Goal: Information Seeking & Learning: Learn about a topic

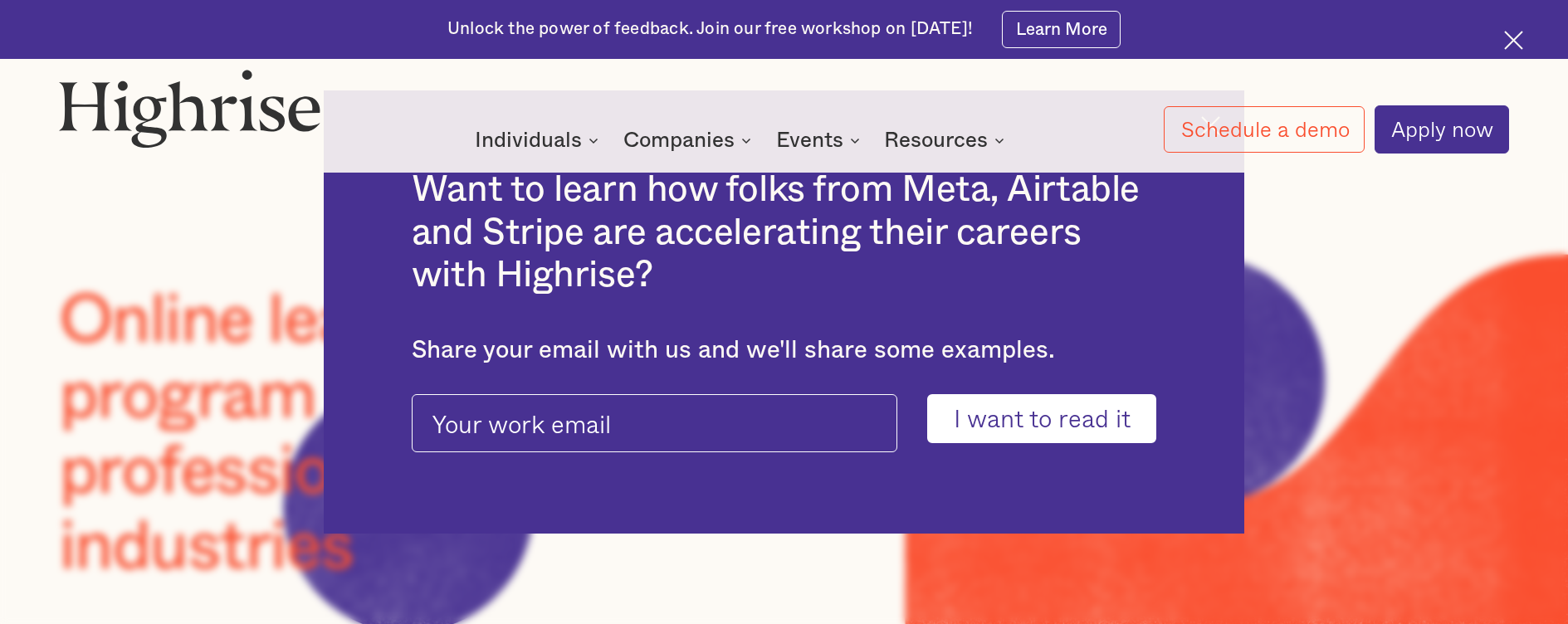
click at [1515, 41] on img at bounding box center [1513, 40] width 19 height 19
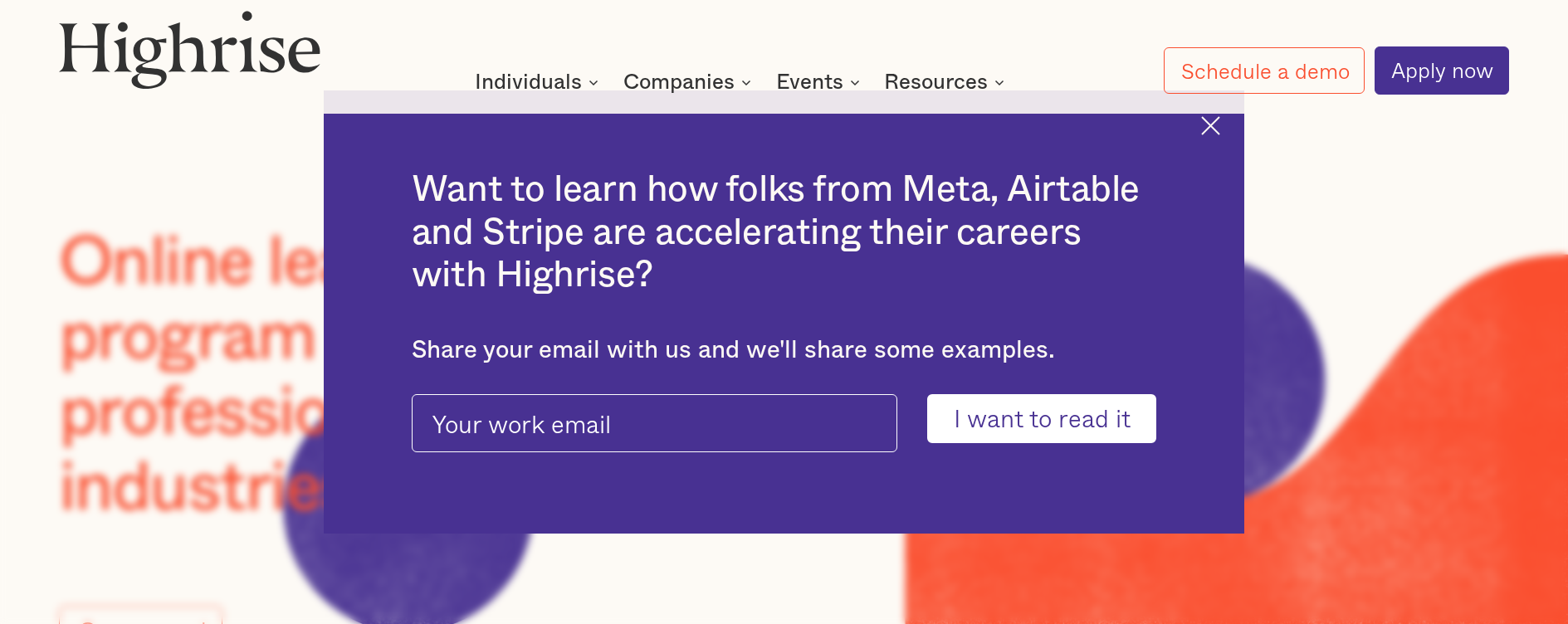
click at [1220, 129] on img at bounding box center [1210, 125] width 19 height 19
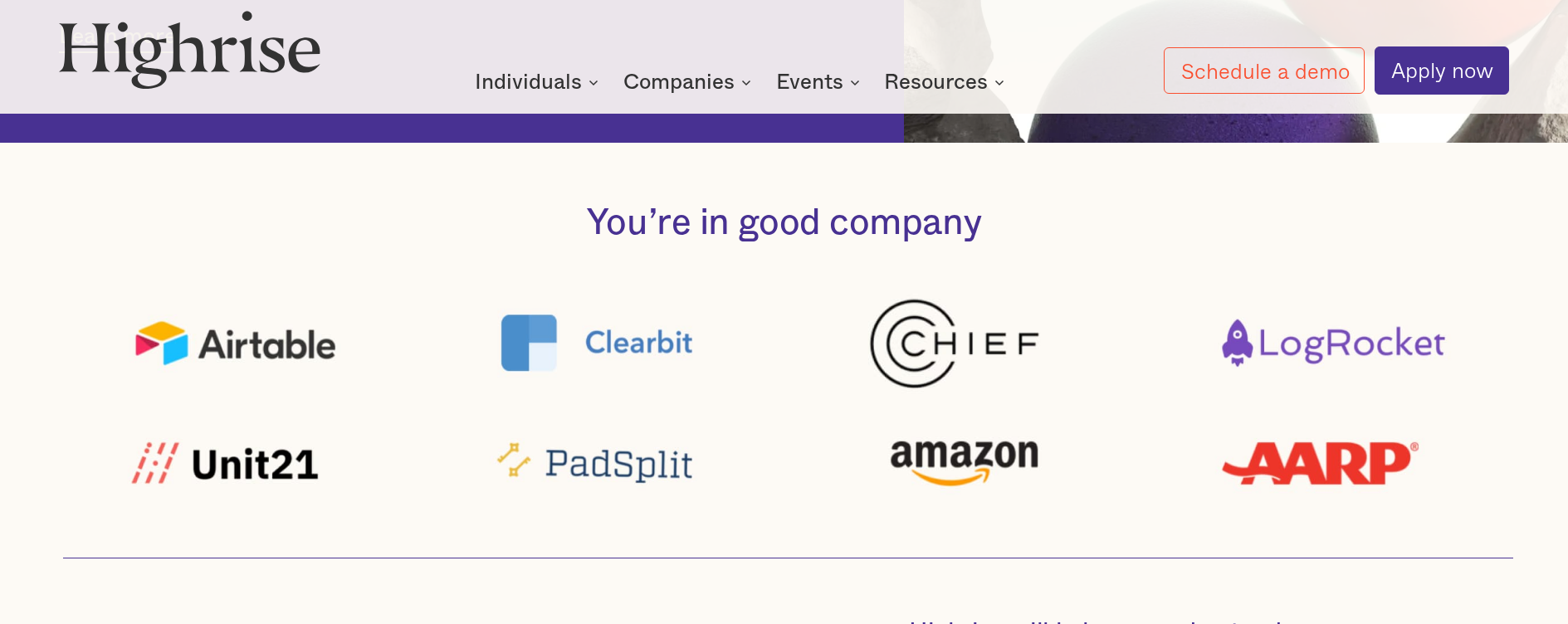
scroll to position [969, 0]
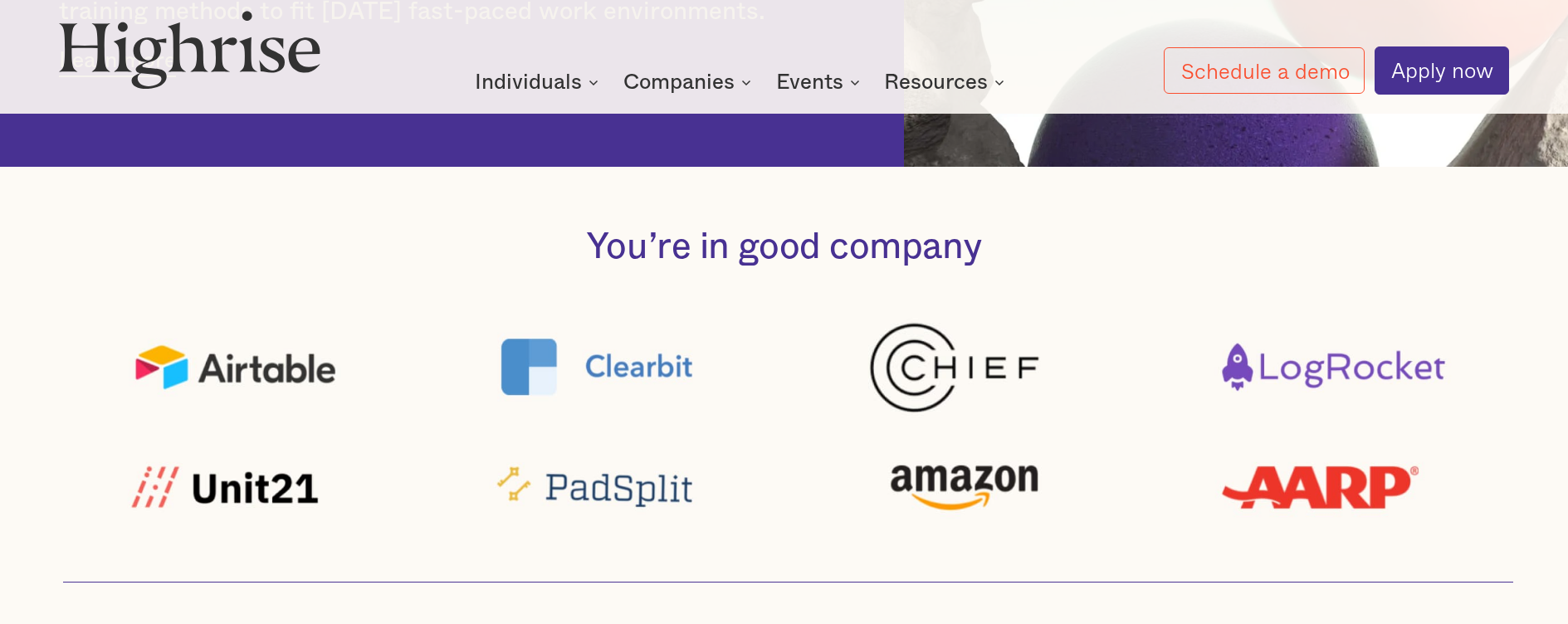
click at [816, 345] on div at bounding box center [783, 424] width 1449 height 235
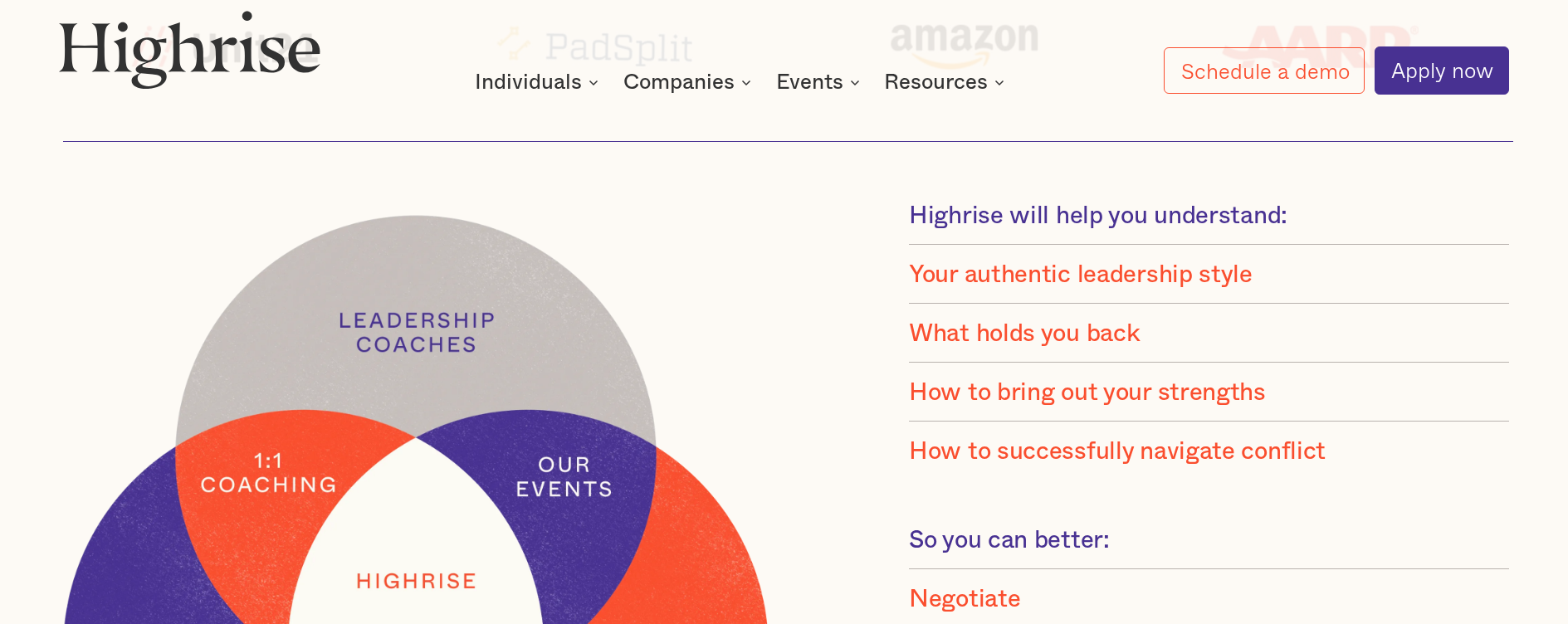
scroll to position [1411, 0]
click at [1087, 277] on div "Your authentic leadership style" at bounding box center [1080, 273] width 343 height 30
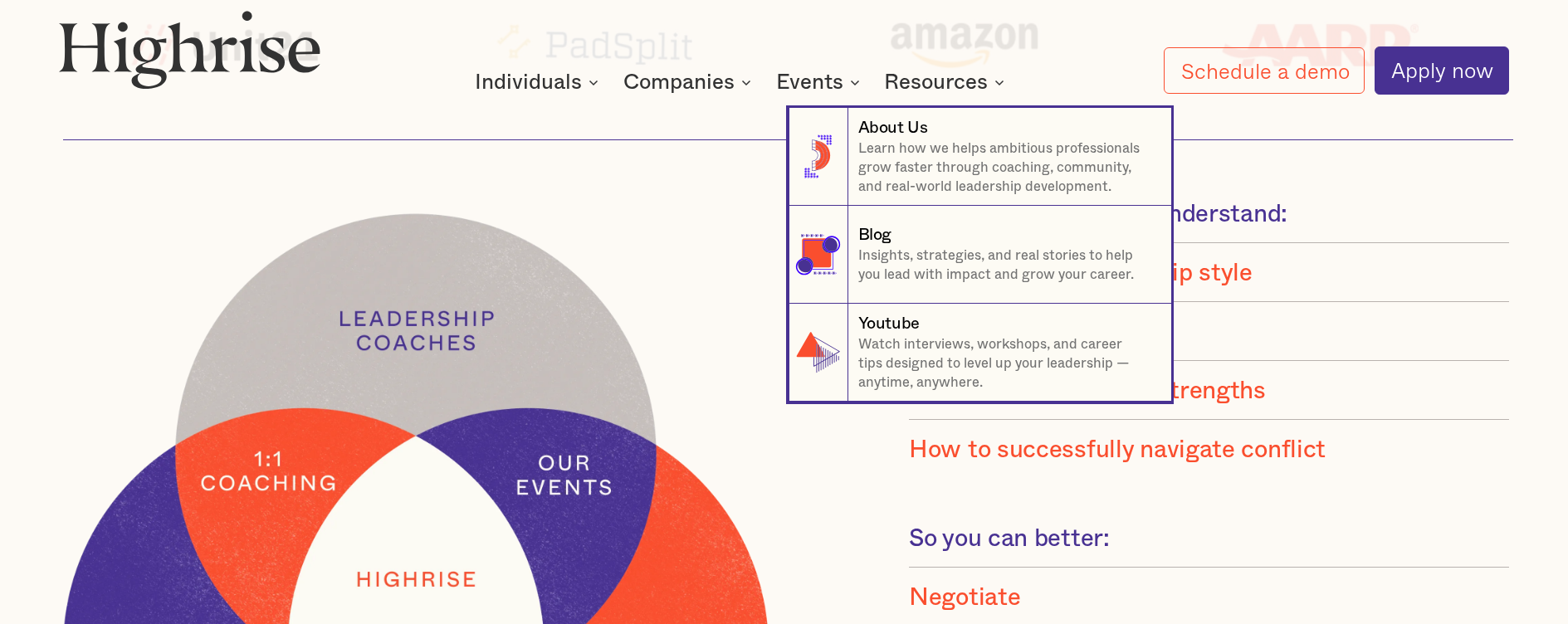
click at [941, 87] on nav "8 About Us Learn how we helps ambitious professionals grow faster through coach…" at bounding box center [784, 235] width 996 height 333
click at [917, 167] on p "Learn how we helps ambitious professionals grow faster through coaching, commun…" at bounding box center [1004, 168] width 294 height 57
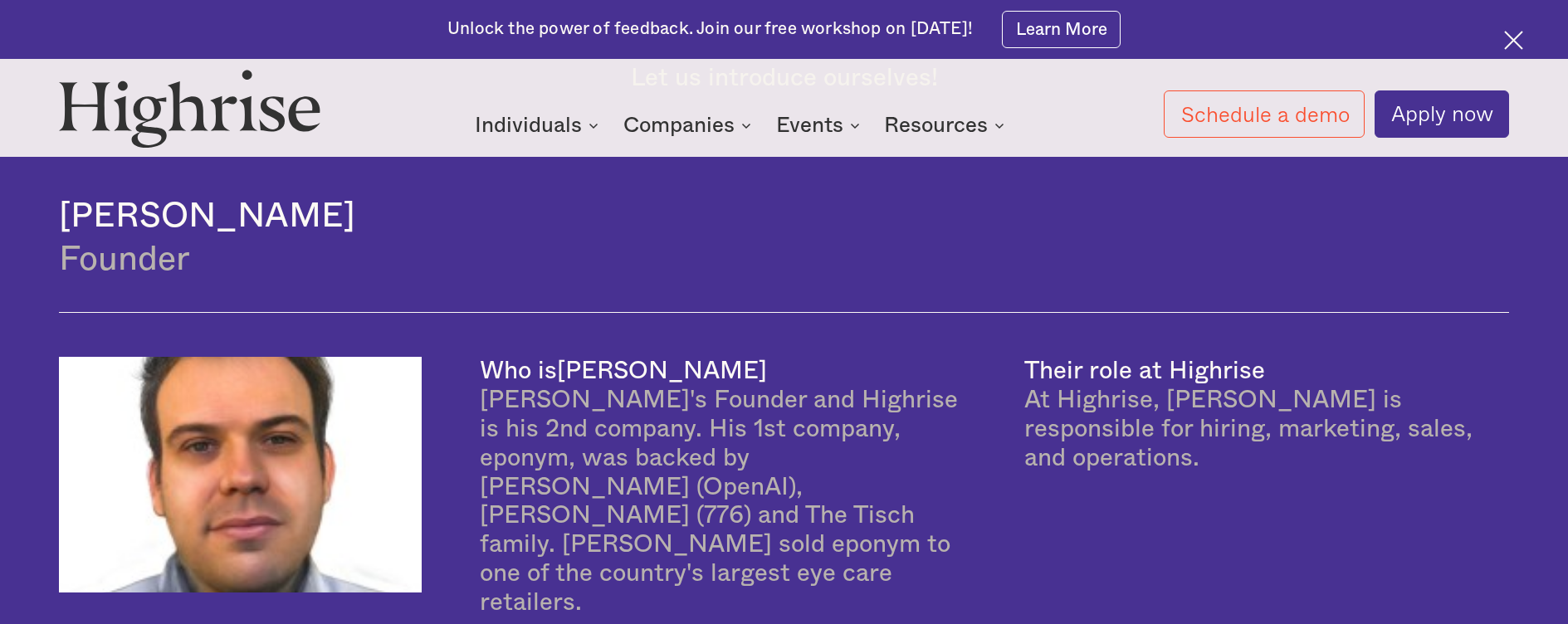
scroll to position [1429, 0]
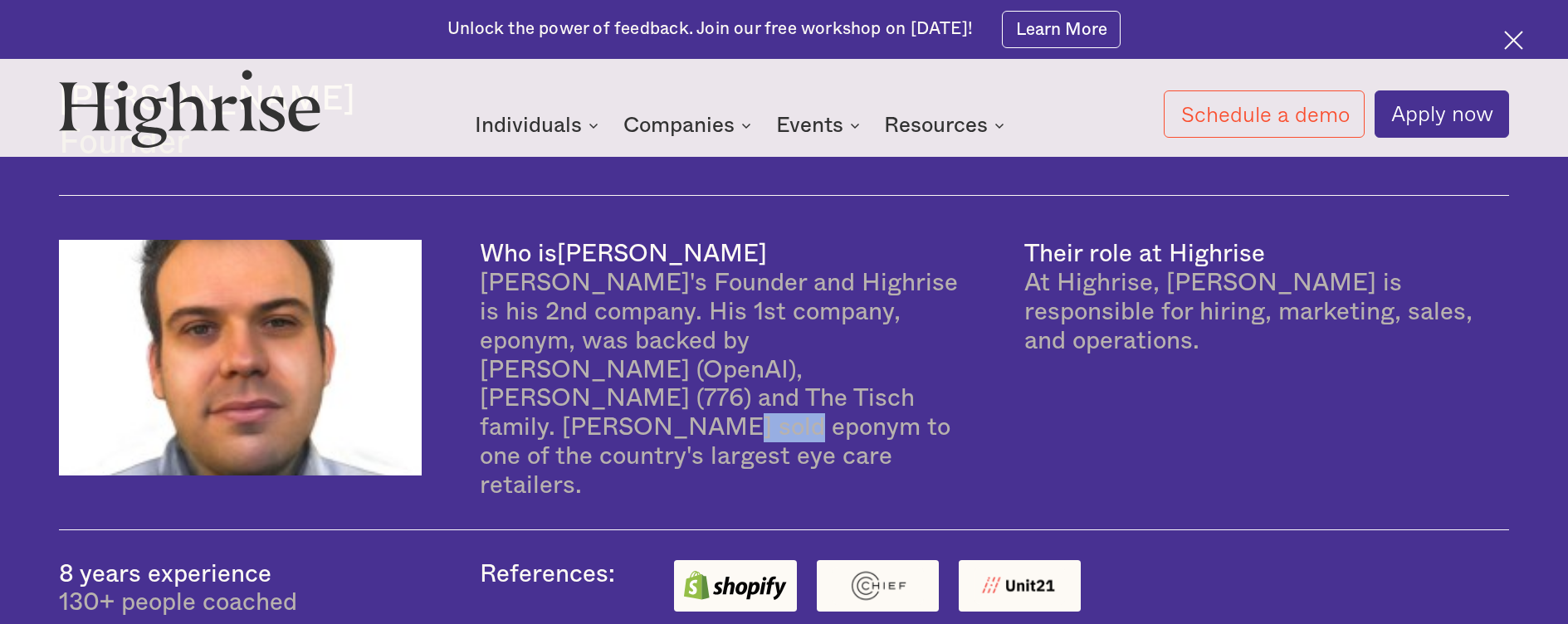
drag, startPoint x: 785, startPoint y: 420, endPoint x: 872, endPoint y: 421, distance: 87.0
click at [872, 421] on div "[PERSON_NAME]'s Founder and Highrise is his 2nd company. His 1st company, epony…" at bounding box center [722, 384] width 485 height 231
copy div "eponym"
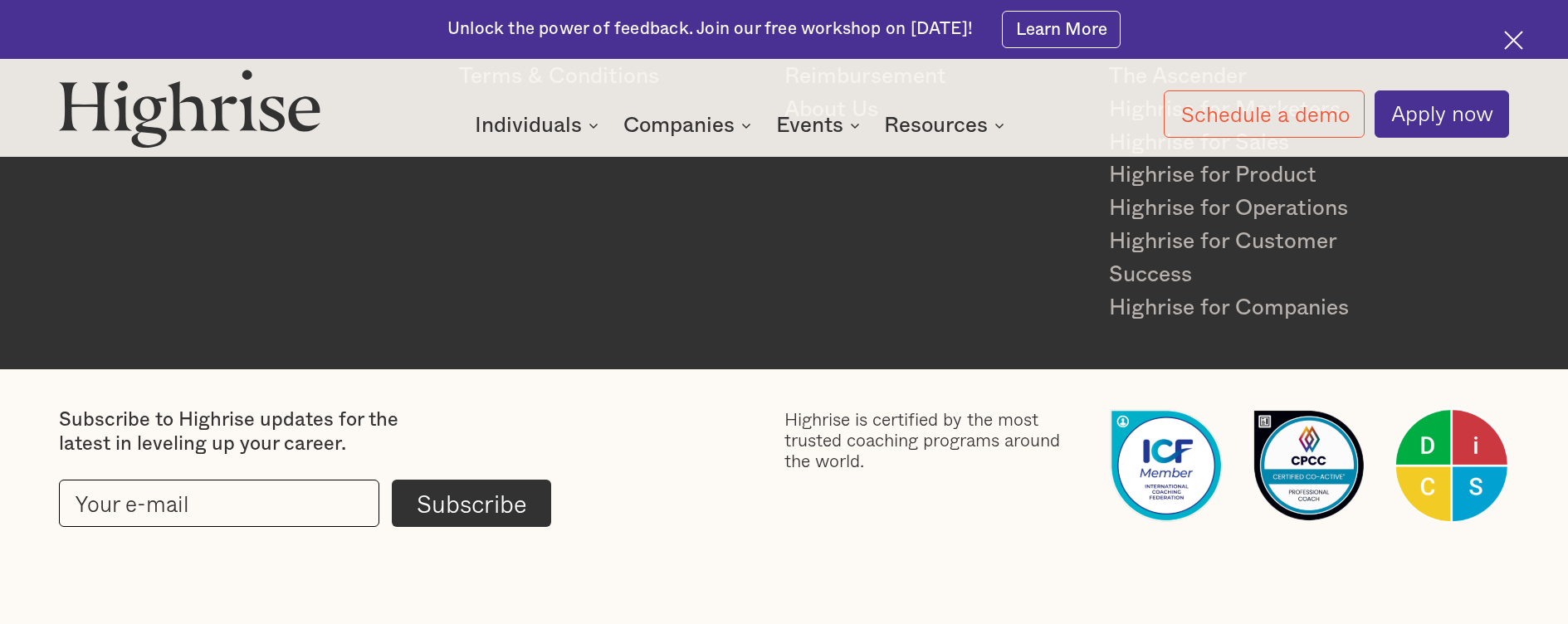
scroll to position [5550, 0]
